Goal: Task Accomplishment & Management: Use online tool/utility

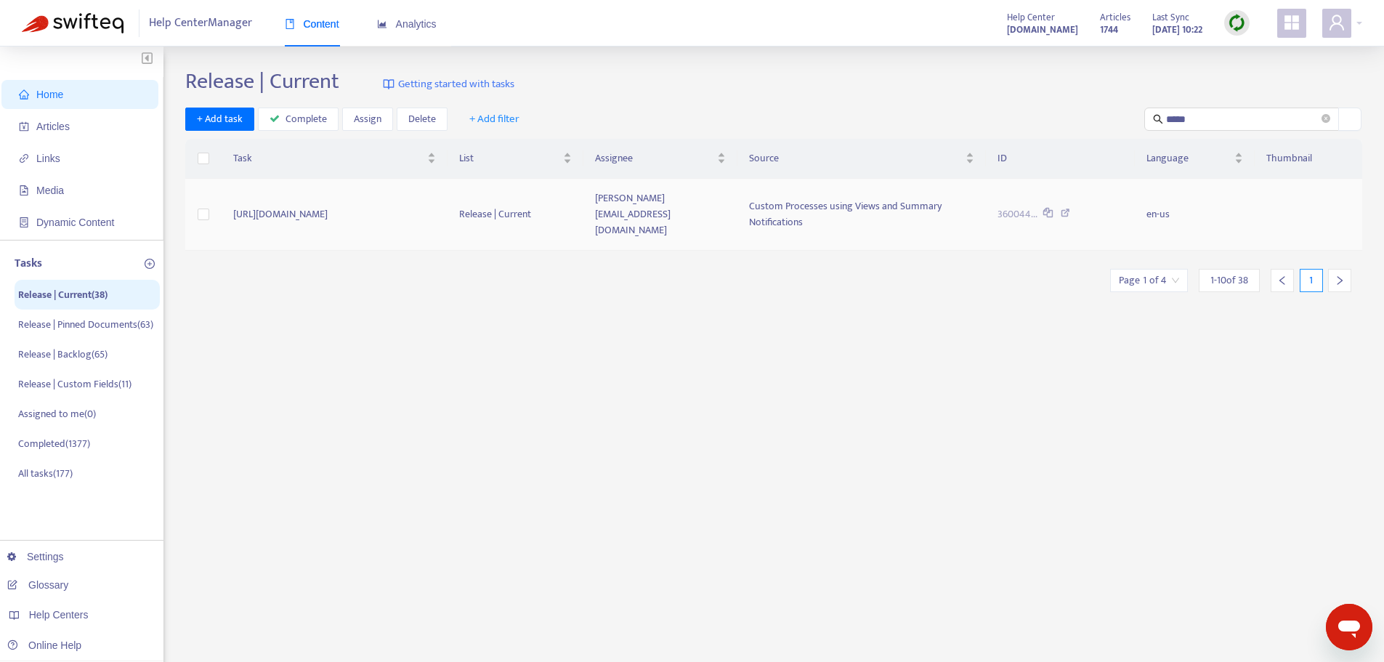
click at [874, 204] on span "Custom Processes using Views and Summary Notifications" at bounding box center [845, 214] width 192 height 33
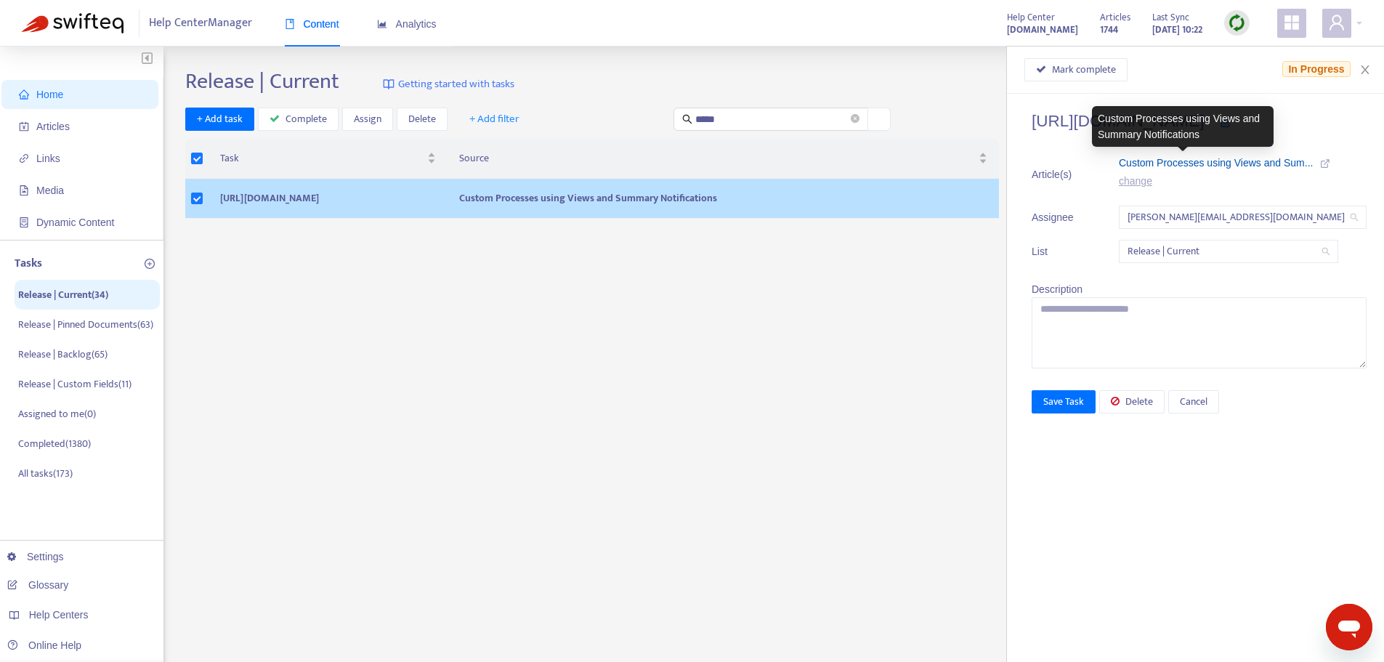
click at [1246, 163] on span "Custom Processes using Views and Sum..." at bounding box center [1216, 163] width 194 height 12
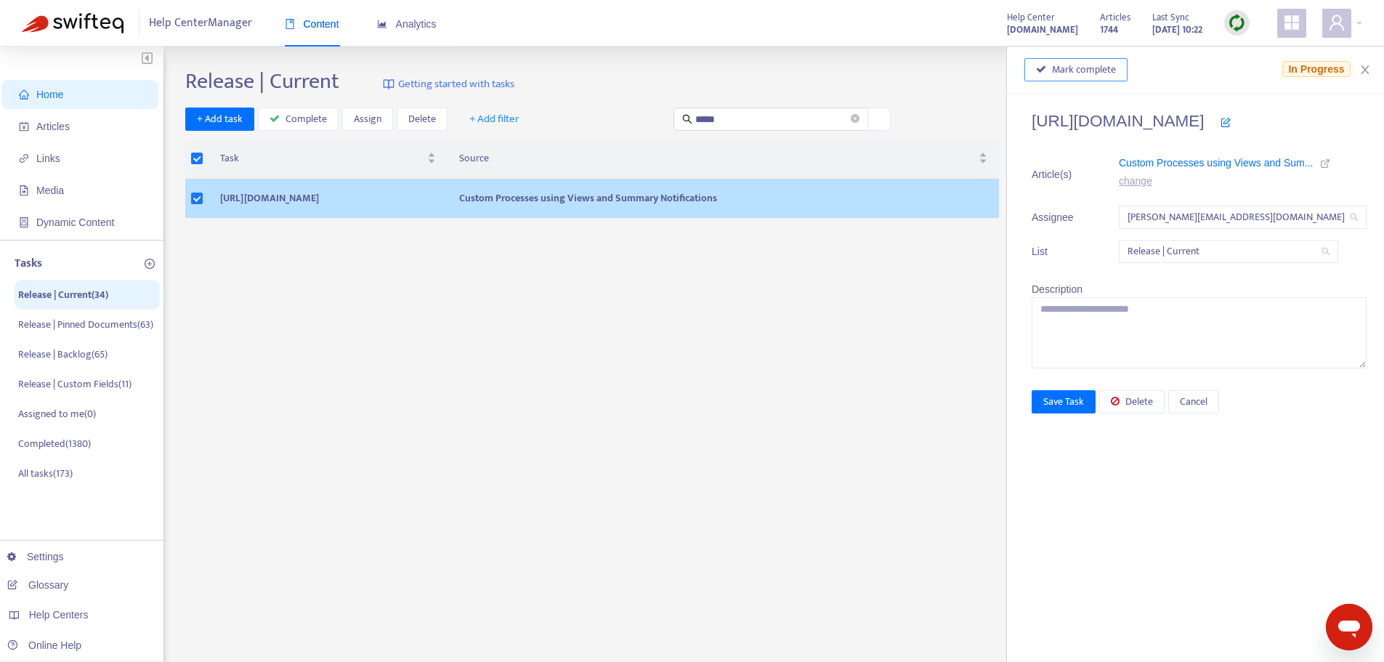
click at [1052, 62] on span "Mark complete" at bounding box center [1084, 70] width 64 height 16
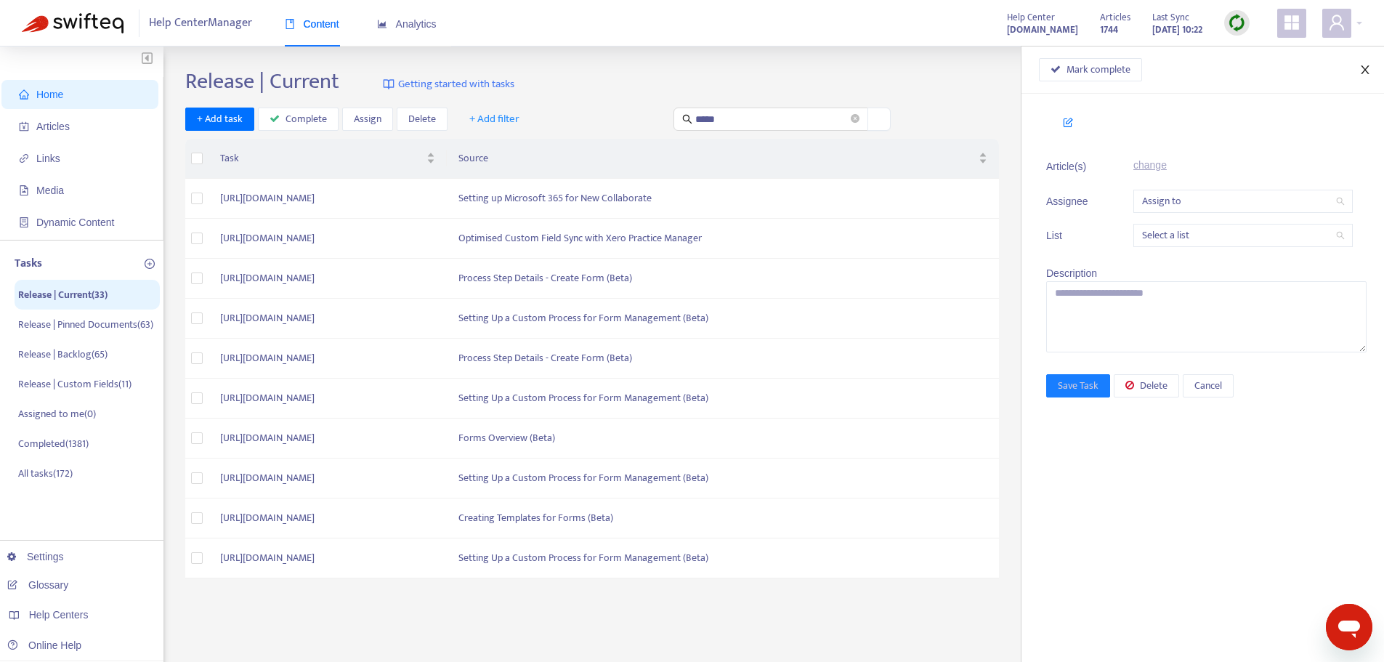
click at [1367, 72] on icon "close" at bounding box center [1364, 69] width 8 height 9
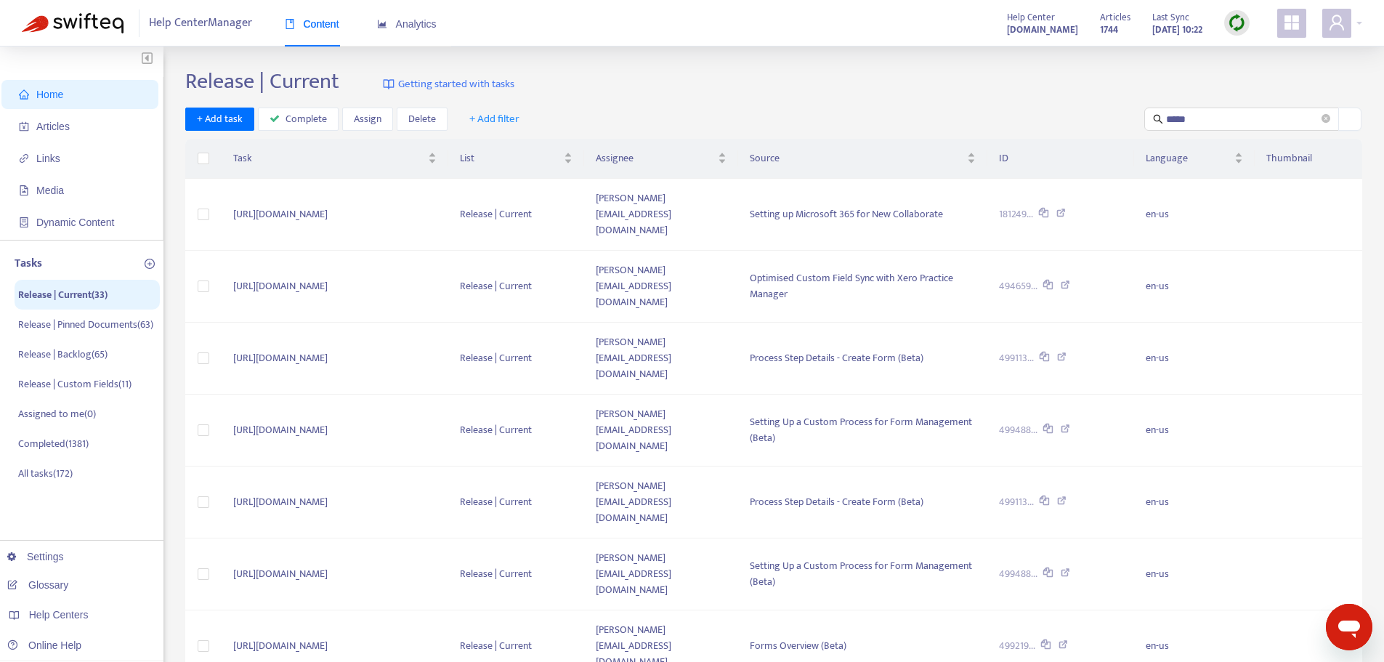
click at [922, 105] on div "Release | Current Getting started with tasks + Add task Complete Assign Delete …" at bounding box center [773, 511] width 1177 height 887
drag, startPoint x: 1223, startPoint y: 118, endPoint x: 1104, endPoint y: 121, distance: 119.2
click at [1104, 121] on div "+ Add task Complete Assign Delete + Add filter *****" at bounding box center [773, 119] width 1177 height 24
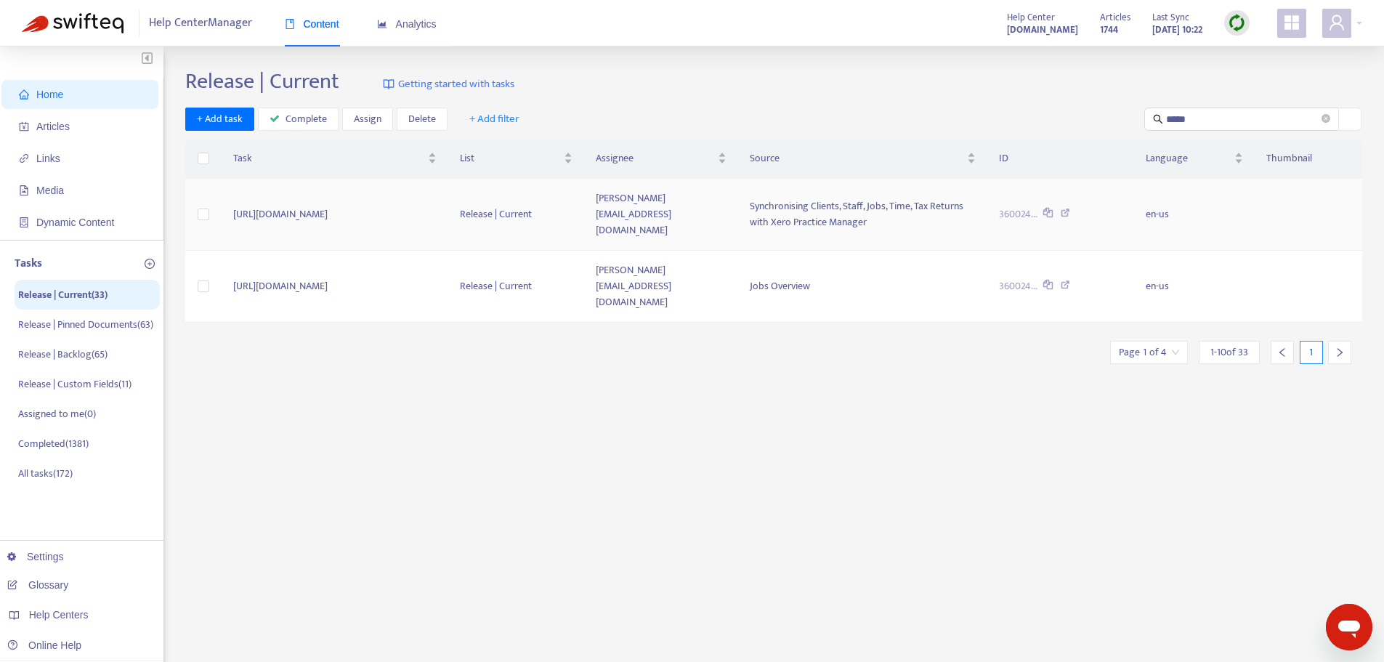
click at [1070, 208] on icon at bounding box center [1064, 214] width 9 height 13
click at [962, 212] on div "Synchronising Clients, Staff, Jobs, Time, Tax Returns with Xero Practice Manager" at bounding box center [863, 214] width 226 height 32
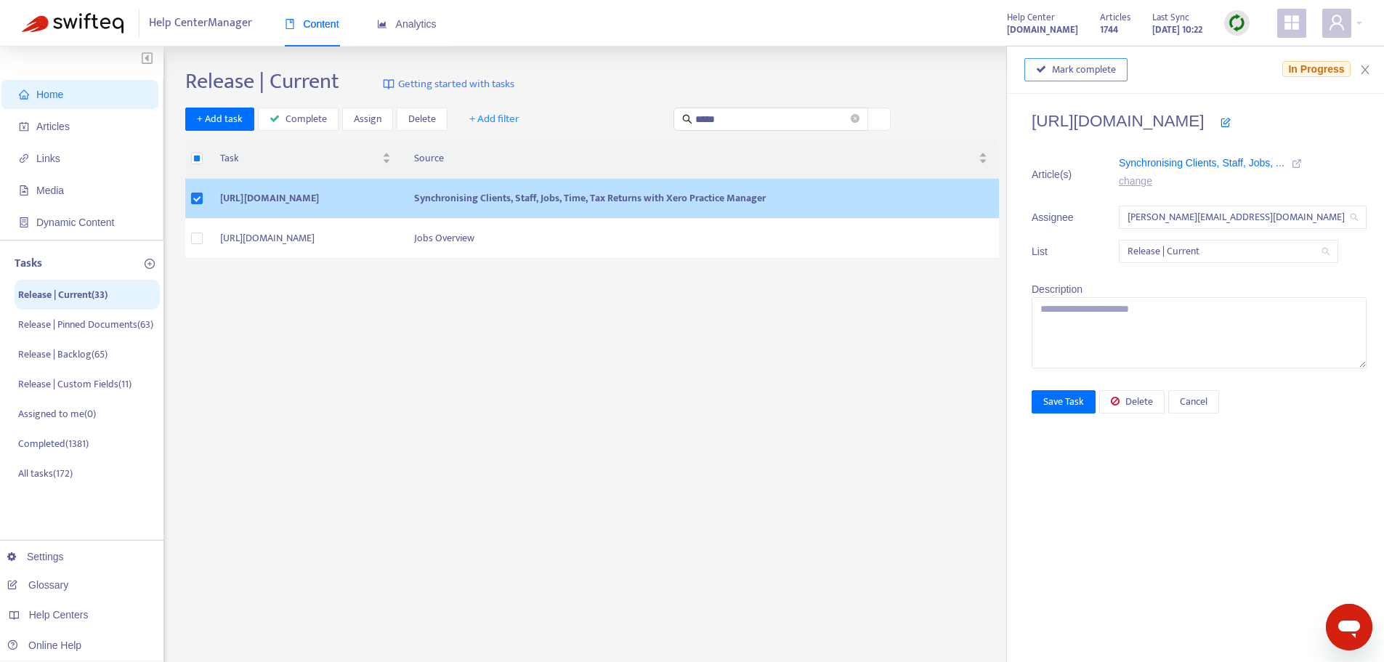
click at [1052, 68] on span "Mark complete" at bounding box center [1084, 70] width 64 height 16
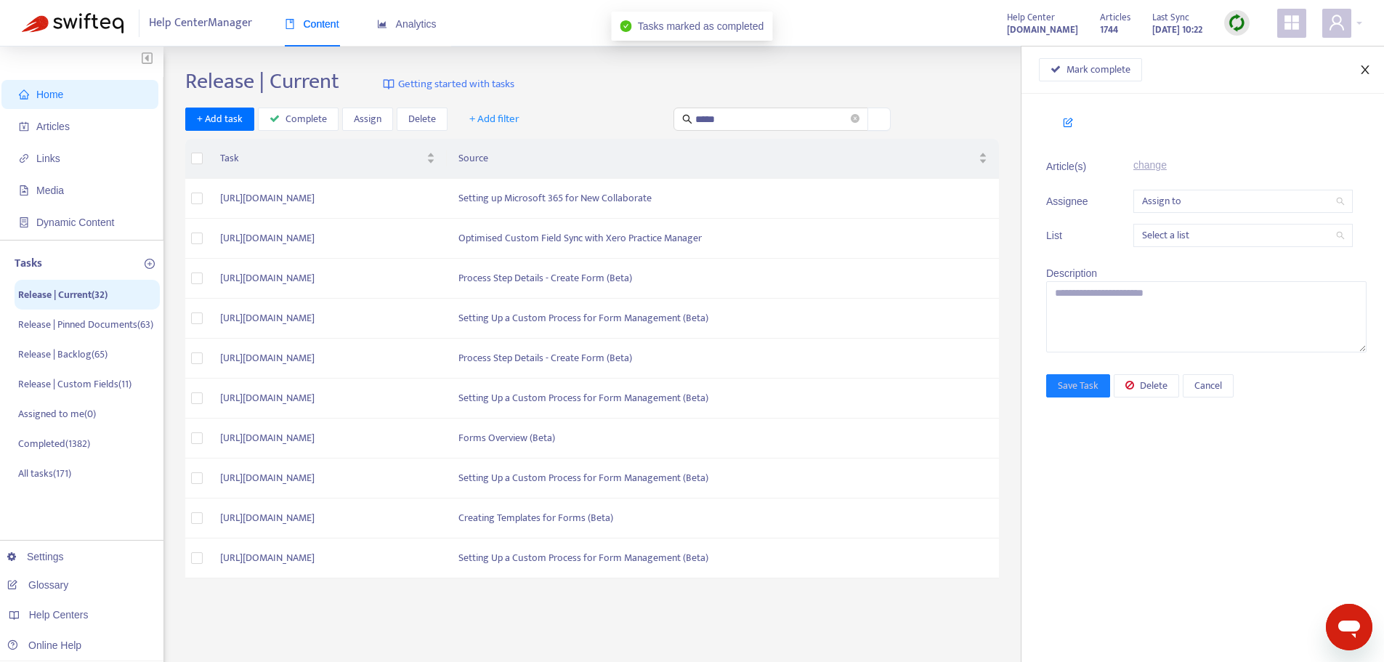
click at [1365, 66] on icon "close" at bounding box center [1365, 70] width 12 height 12
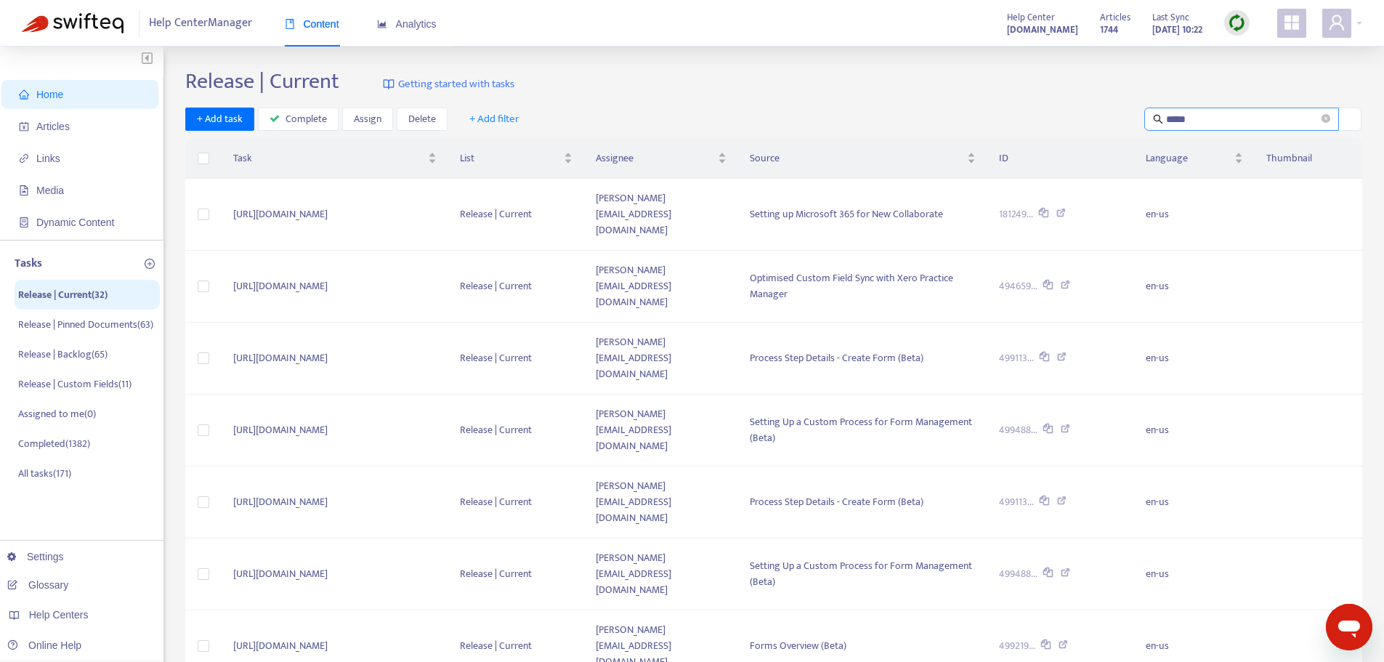
click at [1234, 112] on input "*****" at bounding box center [1242, 119] width 153 height 16
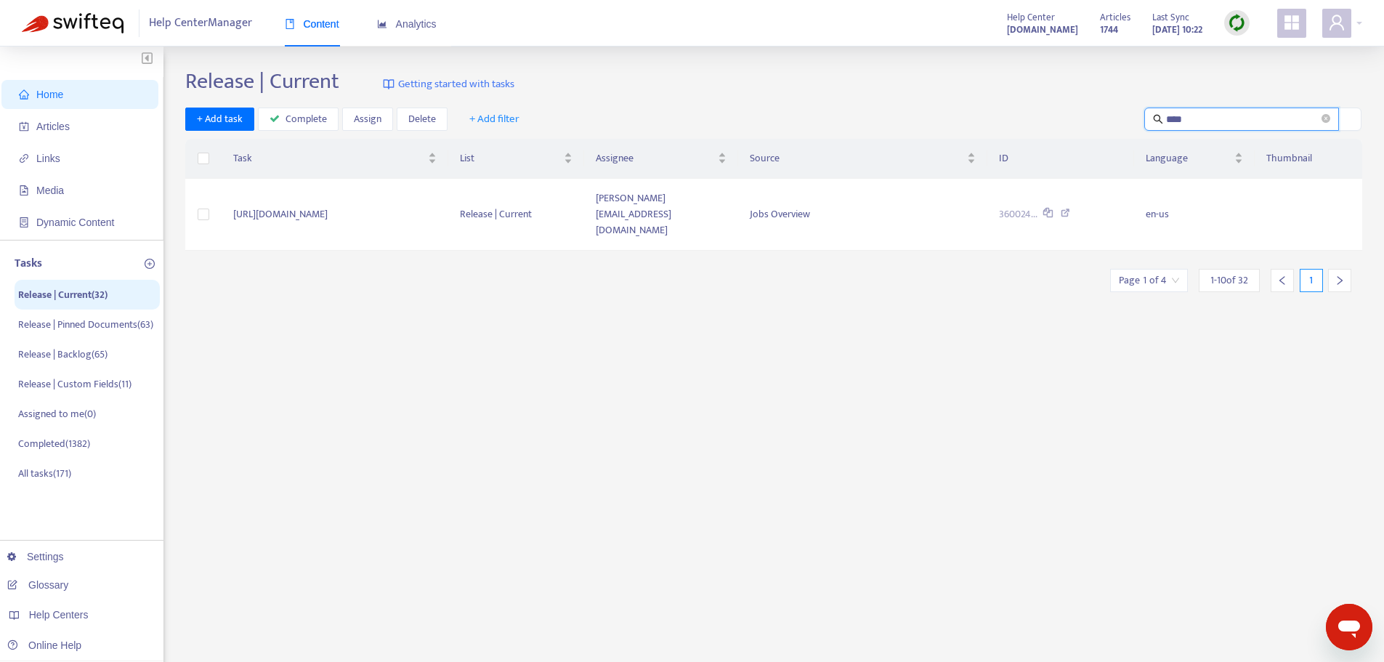
type input "*****"
click at [1070, 208] on icon at bounding box center [1064, 214] width 9 height 13
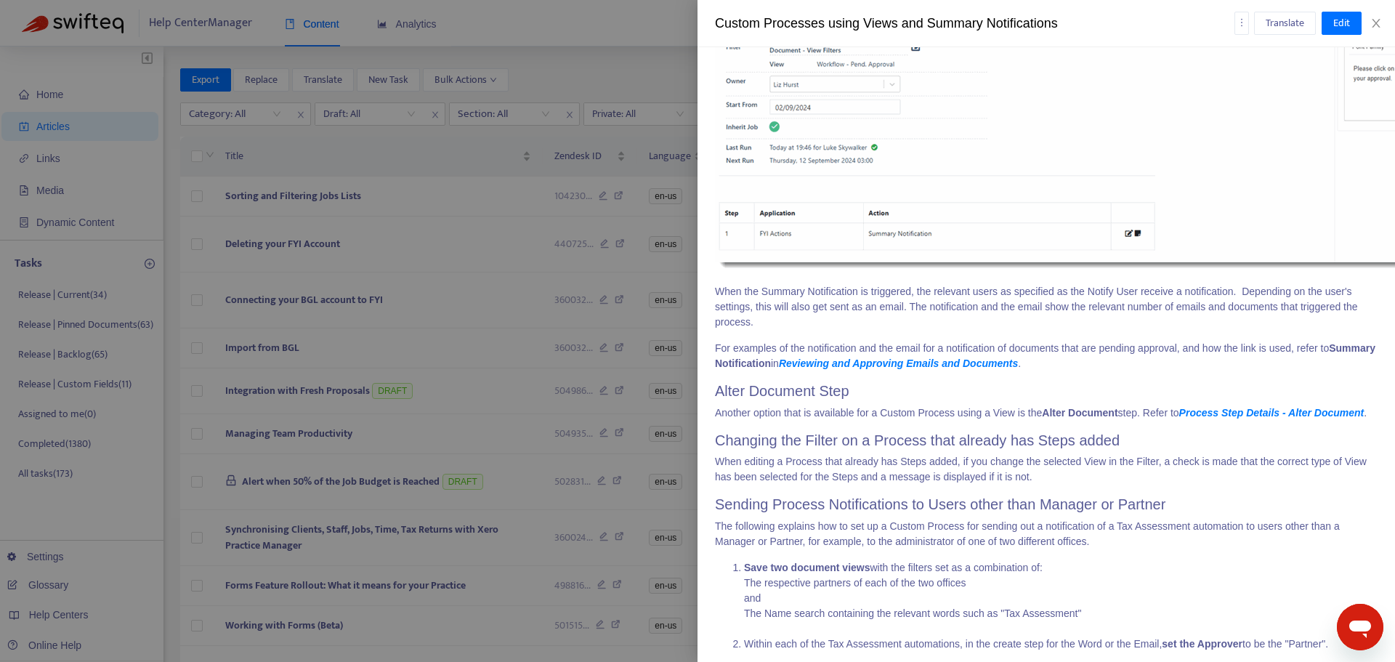
scroll to position [6221, 0]
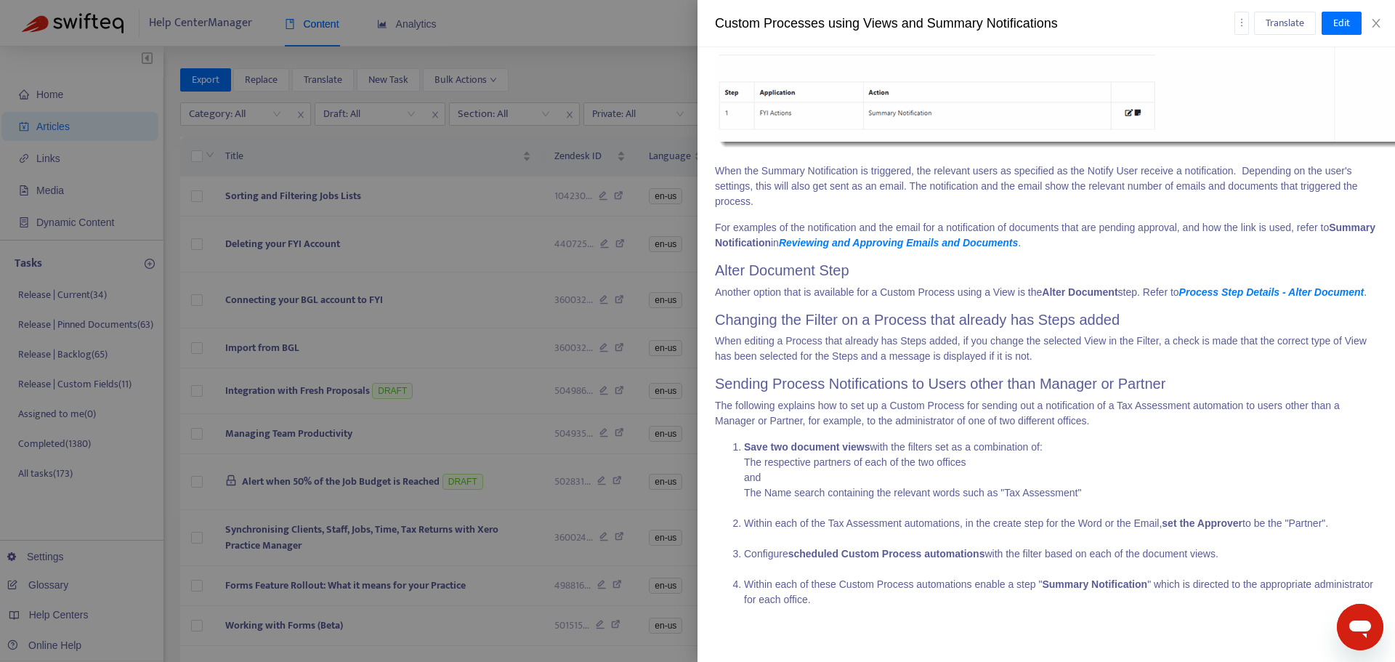
click at [1371, 31] on div "Translate Edit" at bounding box center [1306, 23] width 144 height 23
click at [1378, 12] on div "Custom Processes using Views and Summary Notifications Translate Edit" at bounding box center [1045, 23] width 697 height 47
